Goal: Information Seeking & Learning: Learn about a topic

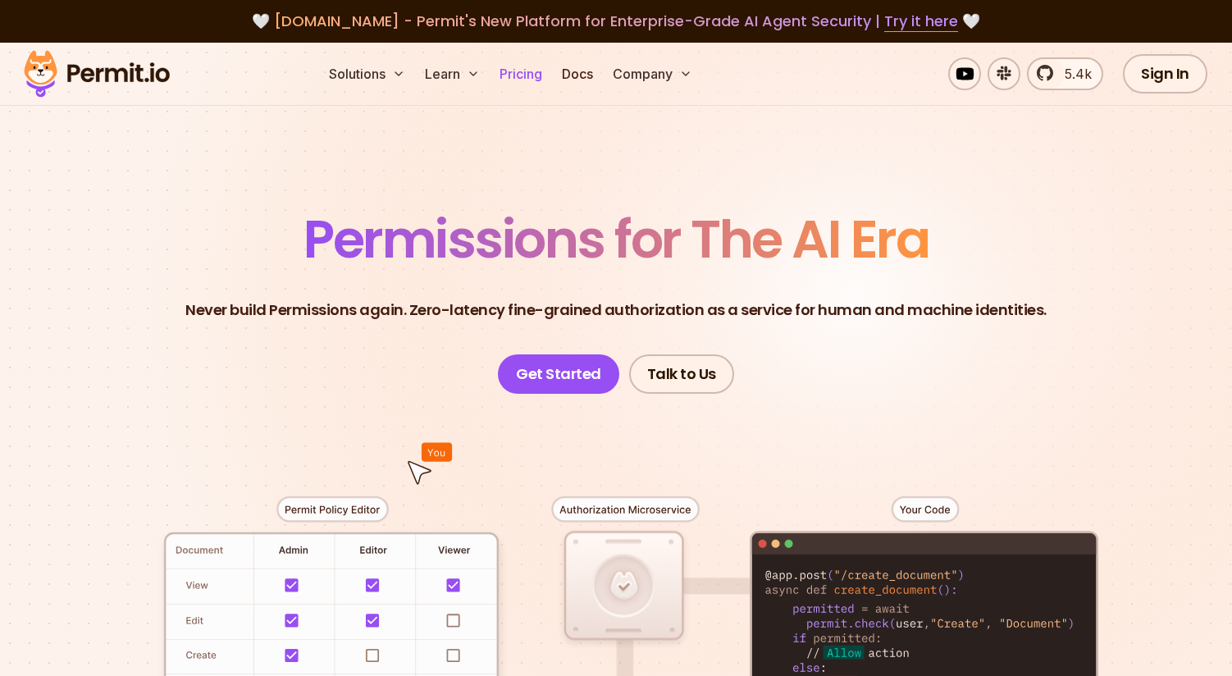
click at [514, 75] on link "Pricing" at bounding box center [521, 73] width 56 height 33
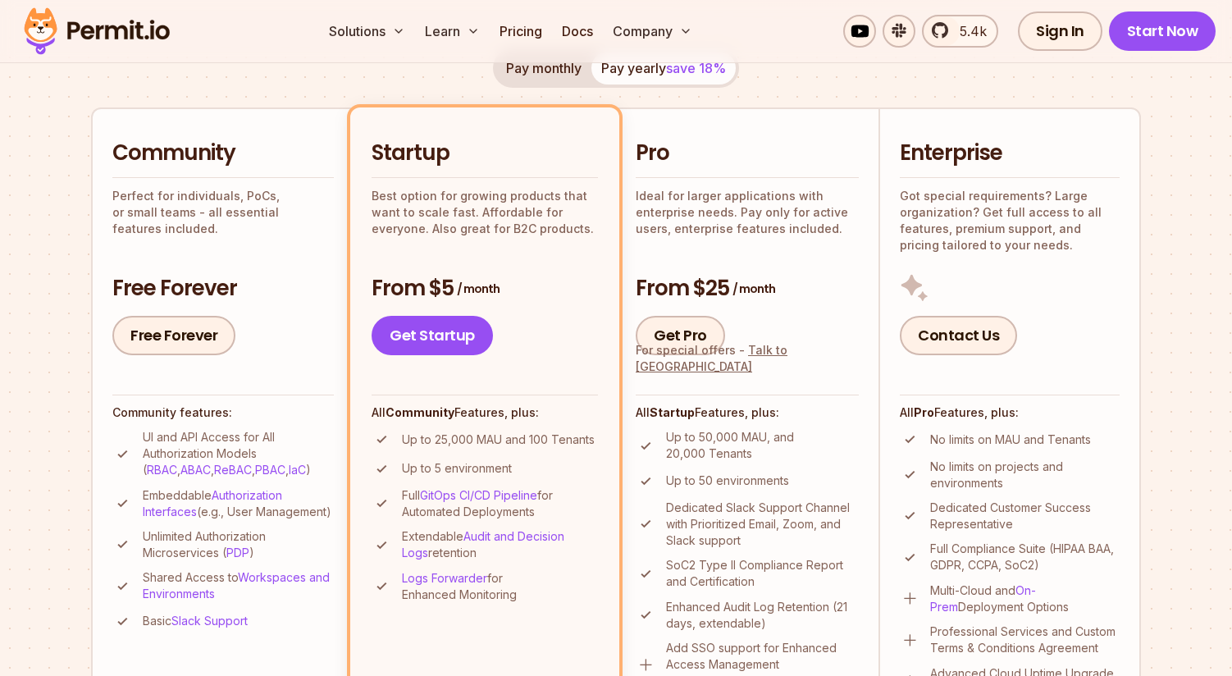
scroll to position [304, 0]
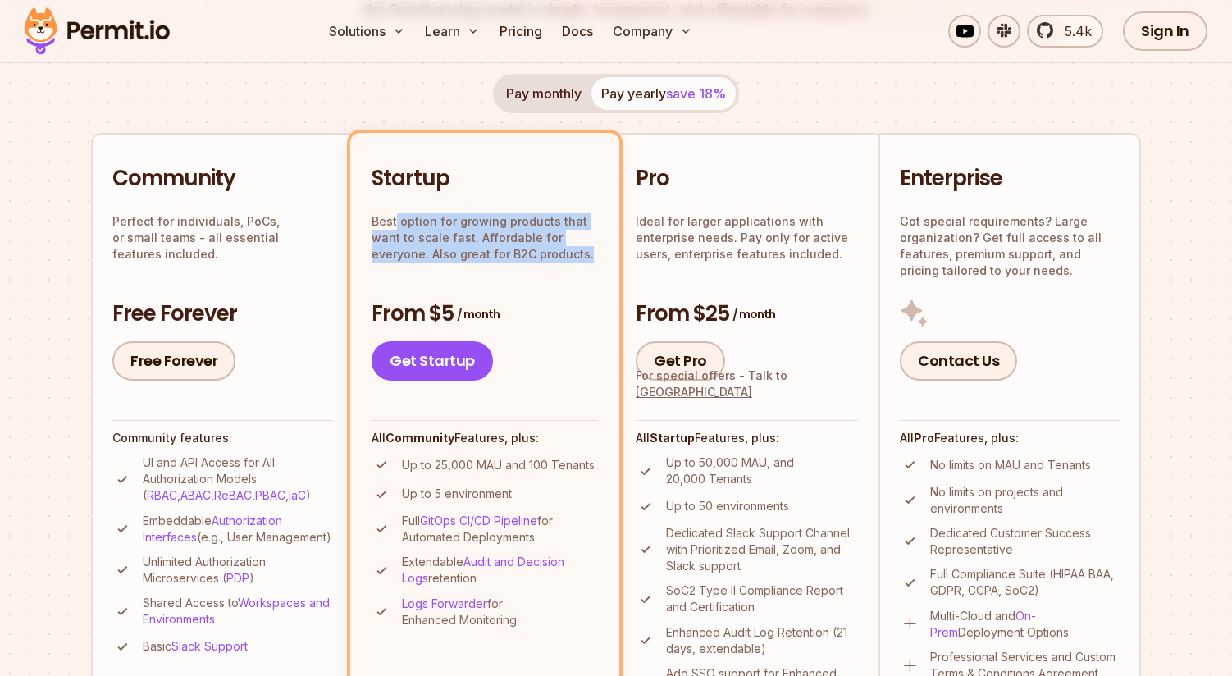
drag, startPoint x: 395, startPoint y: 225, endPoint x: 584, endPoint y: 253, distance: 190.7
click at [584, 253] on p "Best option for growing products that want to scale fast. Affordable for everyo…" at bounding box center [485, 237] width 226 height 49
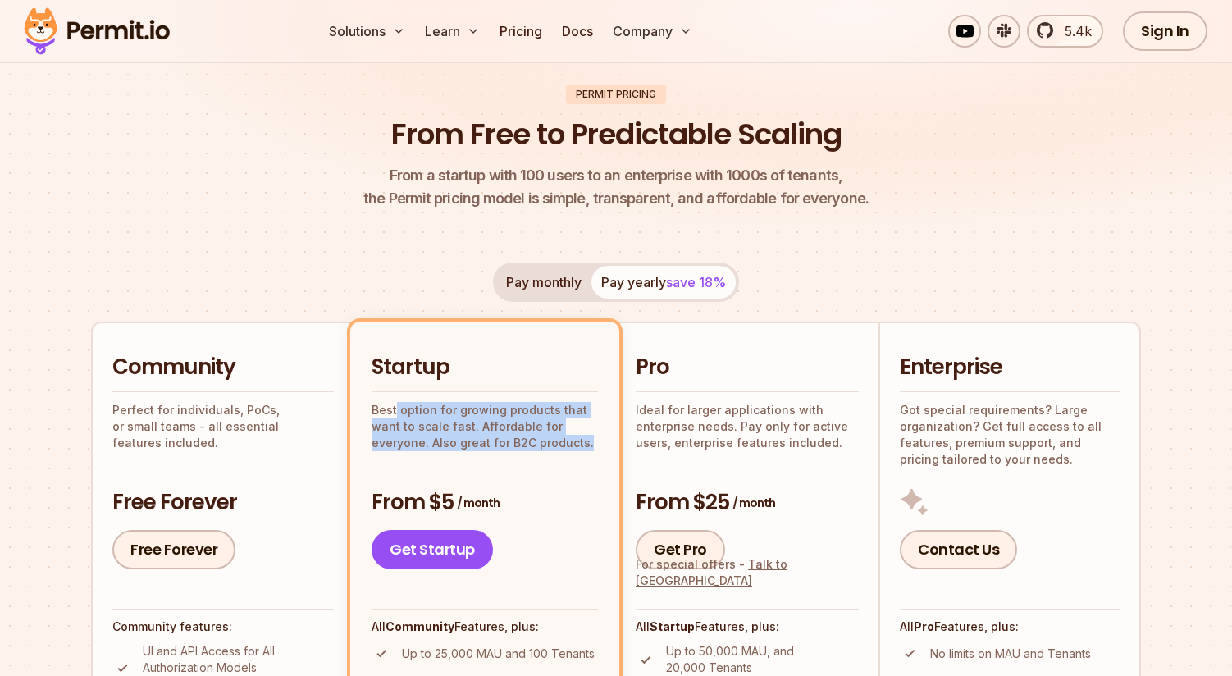
scroll to position [0, 0]
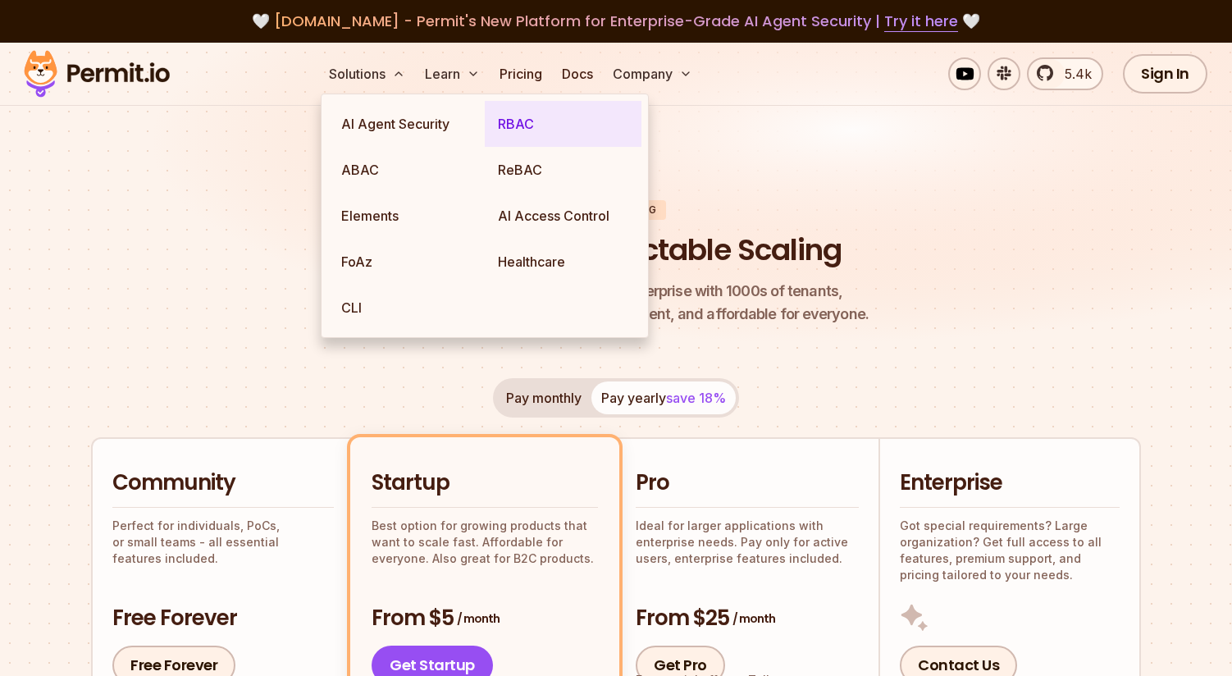
click at [518, 122] on link "RBAC" at bounding box center [563, 124] width 157 height 46
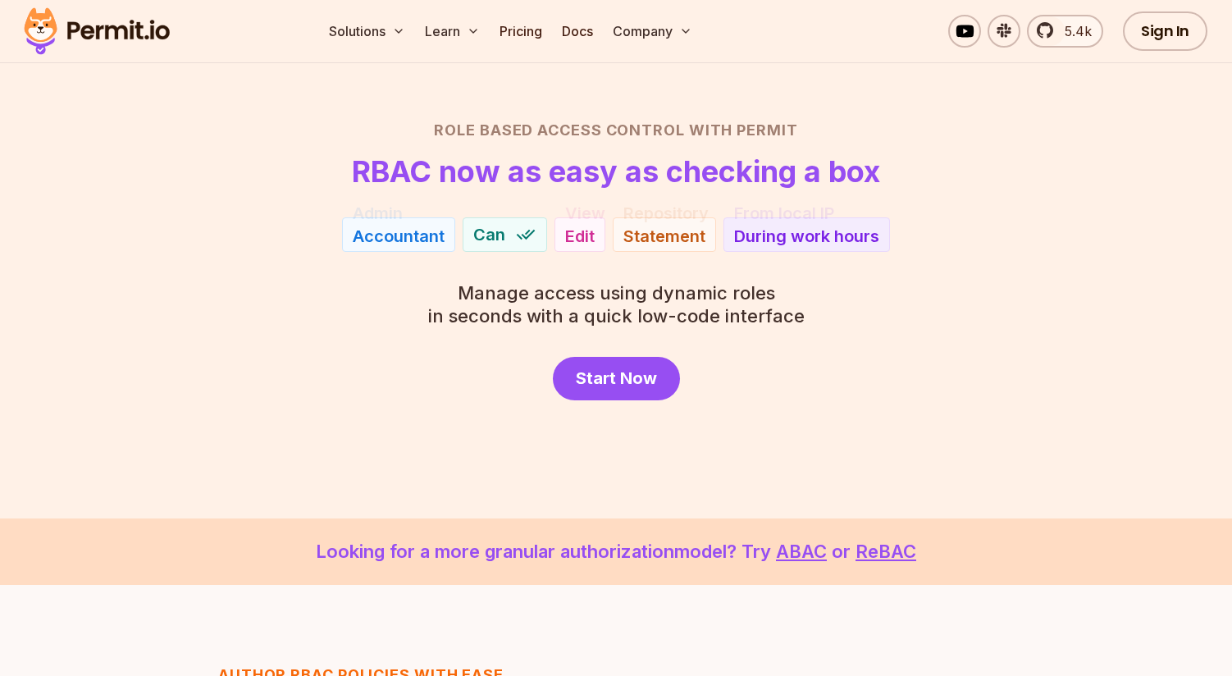
scroll to position [118, 0]
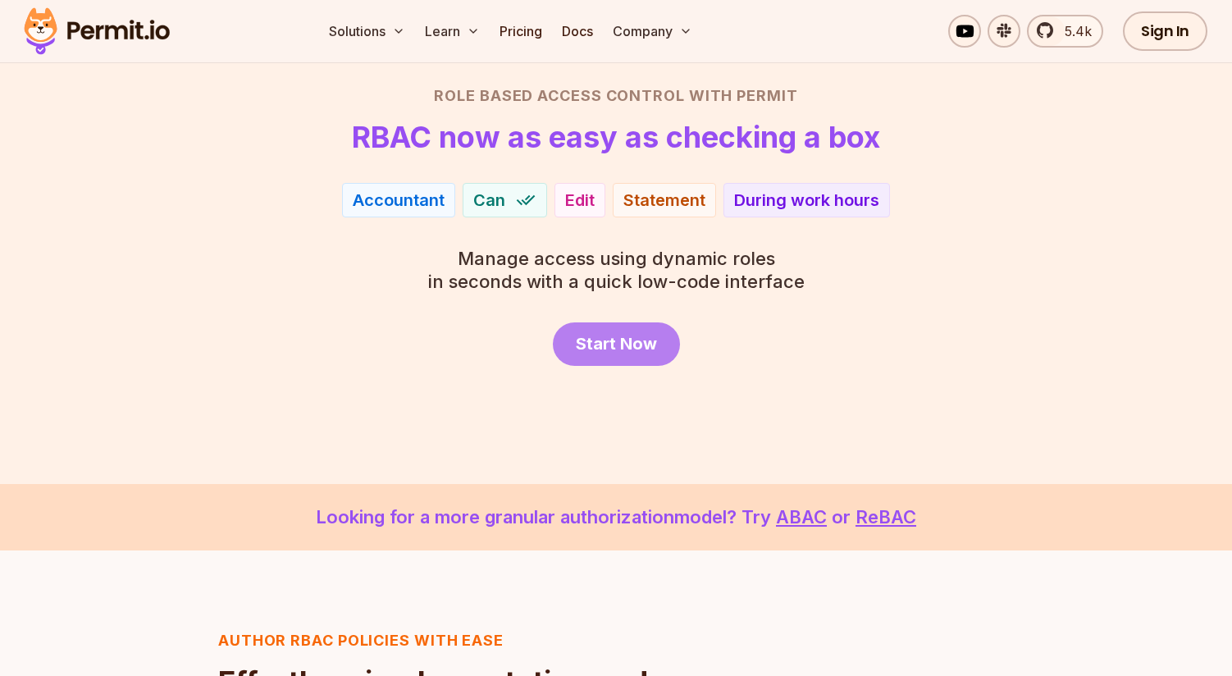
click at [614, 352] on span "Start Now" at bounding box center [616, 343] width 81 height 23
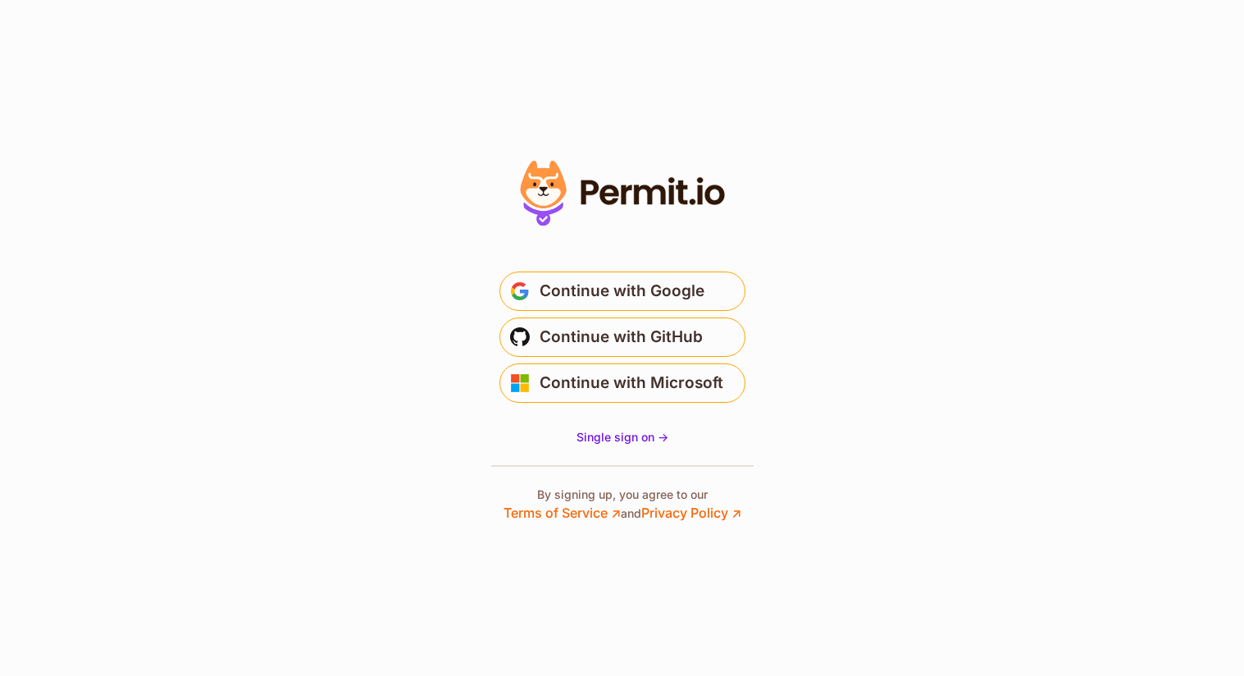
drag, startPoint x: 407, startPoint y: 183, endPoint x: 377, endPoint y: 184, distance: 30.4
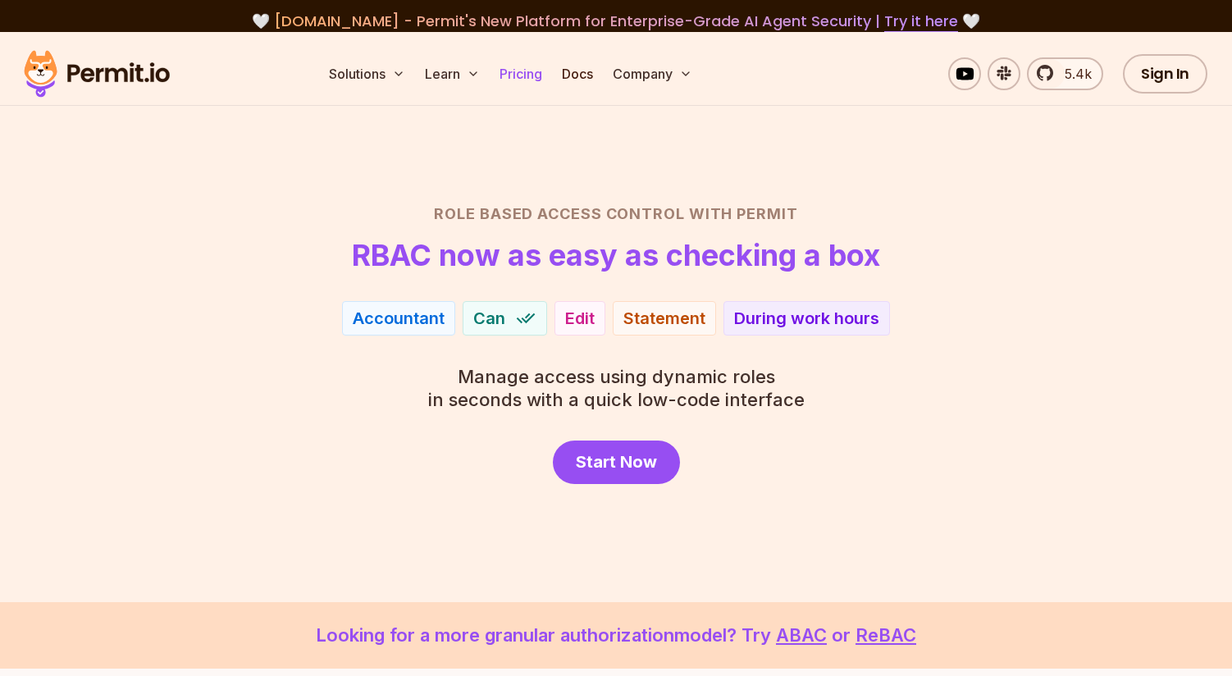
click at [528, 69] on link "Pricing" at bounding box center [521, 73] width 56 height 33
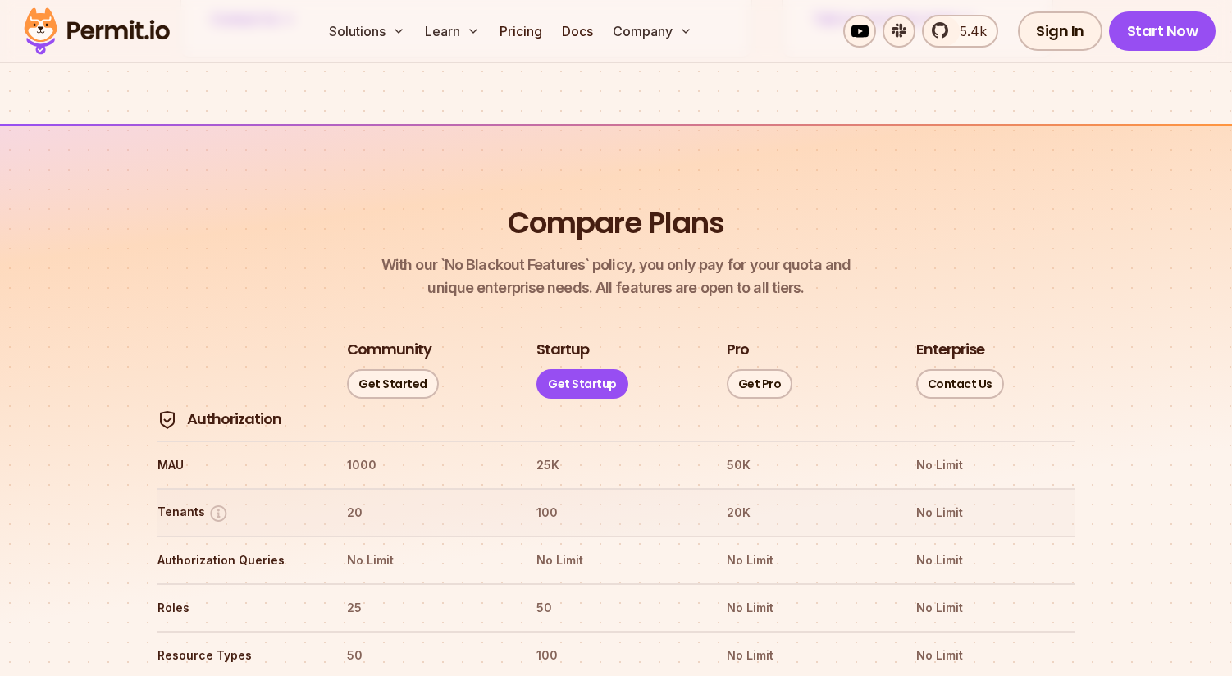
scroll to position [1547, 0]
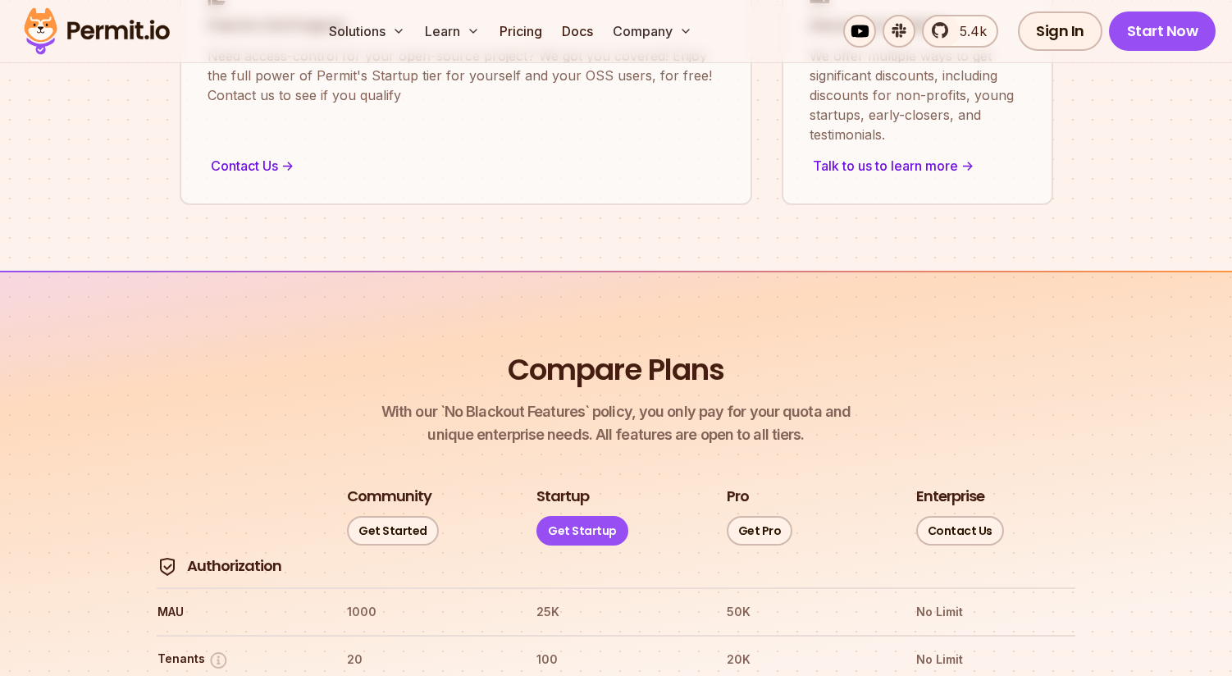
click at [168, 373] on header "Compare Plans With our `No Blackout Features` policy, you only pay for your quo…" at bounding box center [616, 397] width 945 height 97
click at [583, 29] on link "Docs" at bounding box center [577, 31] width 44 height 33
